Goal: Task Accomplishment & Management: Manage account settings

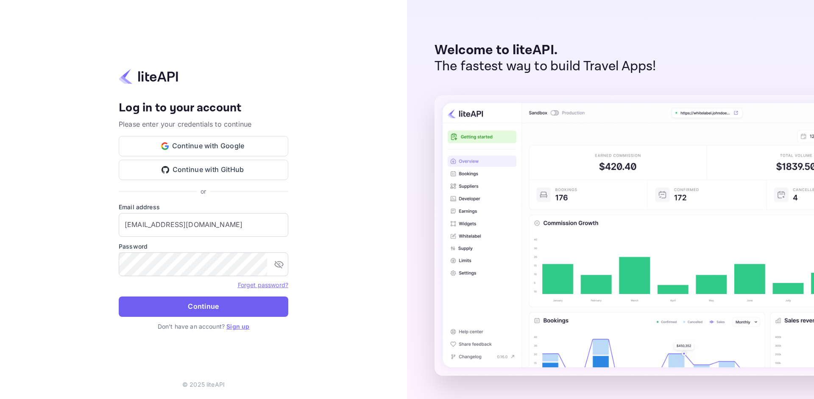
click at [242, 304] on button "Continue" at bounding box center [204, 307] width 170 height 20
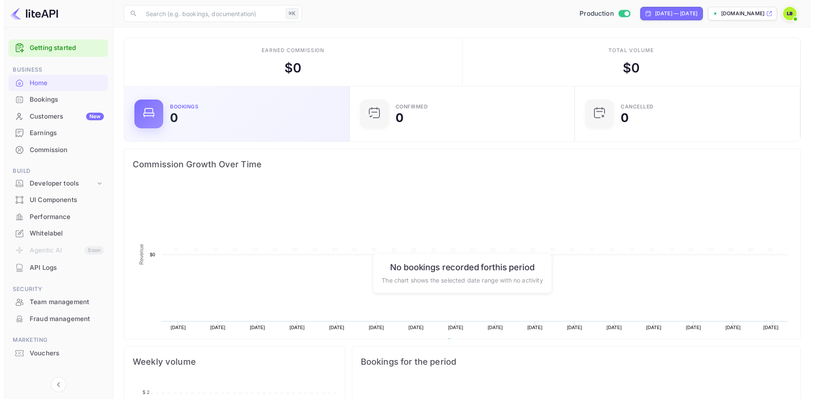
scroll to position [131, 214]
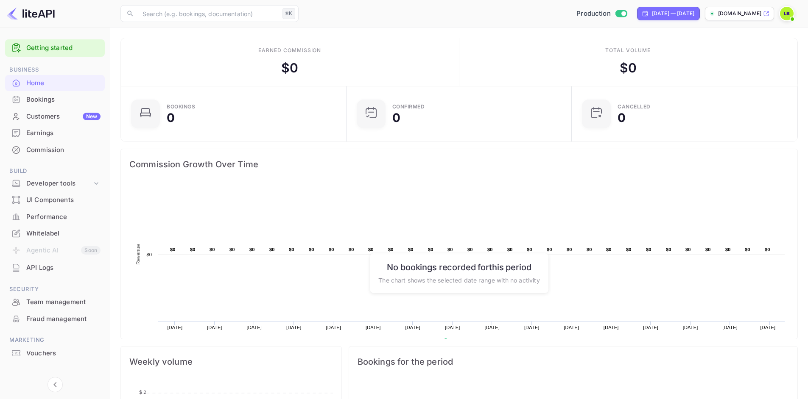
click at [57, 101] on div "Bookings" at bounding box center [63, 100] width 74 height 10
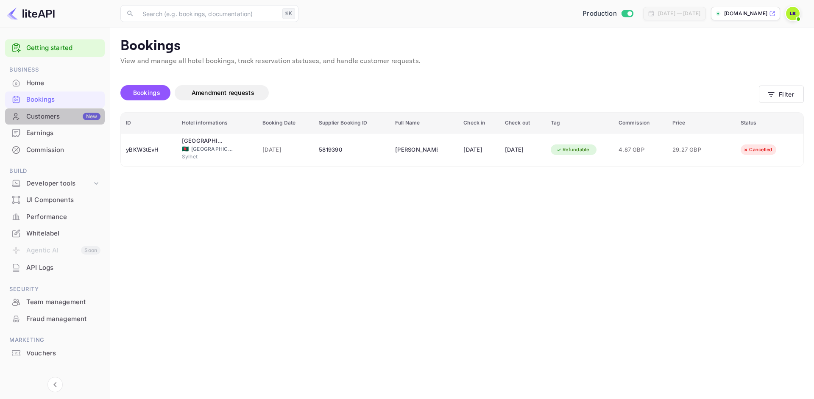
click at [57, 114] on div "Customers New" at bounding box center [63, 117] width 74 height 10
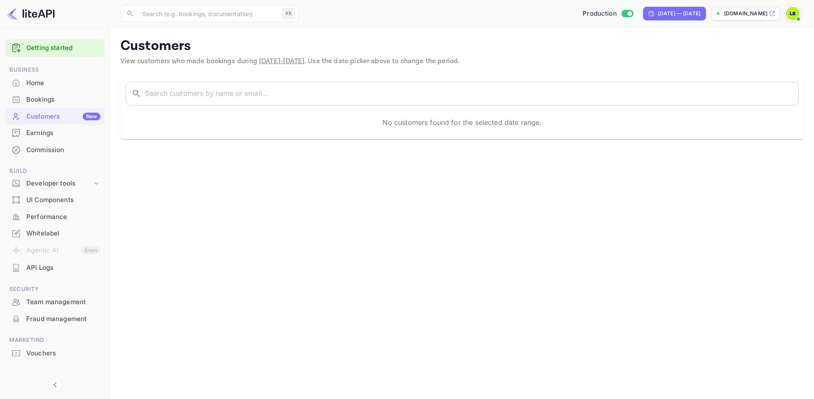
click at [58, 131] on div "Earnings" at bounding box center [63, 133] width 74 height 10
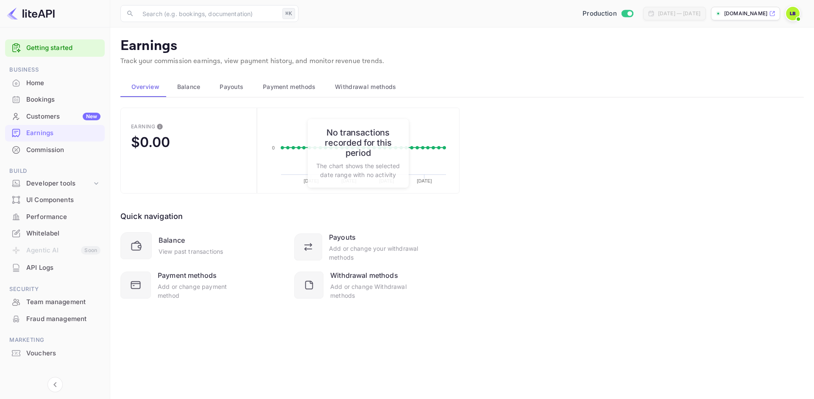
click at [49, 357] on div "Vouchers" at bounding box center [63, 354] width 74 height 10
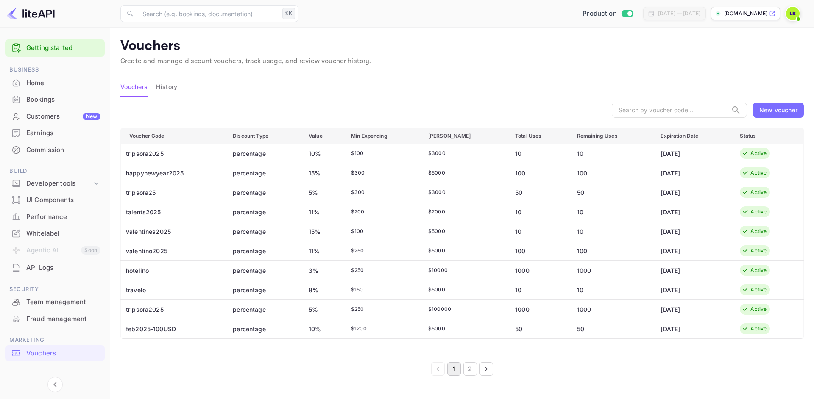
click at [465, 368] on button "2" at bounding box center [470, 369] width 14 height 14
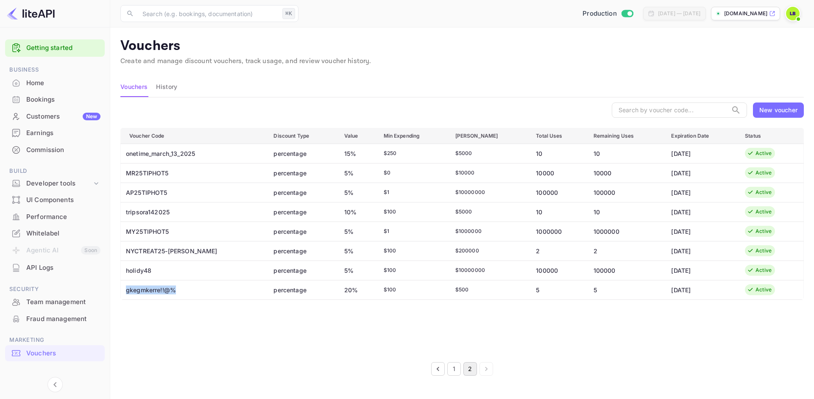
drag, startPoint x: 177, startPoint y: 291, endPoint x: 123, endPoint y: 291, distance: 54.3
click at [123, 291] on td "gkegmkerre!!@%" at bounding box center [194, 290] width 146 height 20
copy td "gkegmkerre!!@%"
